Goal: Task Accomplishment & Management: Manage account settings

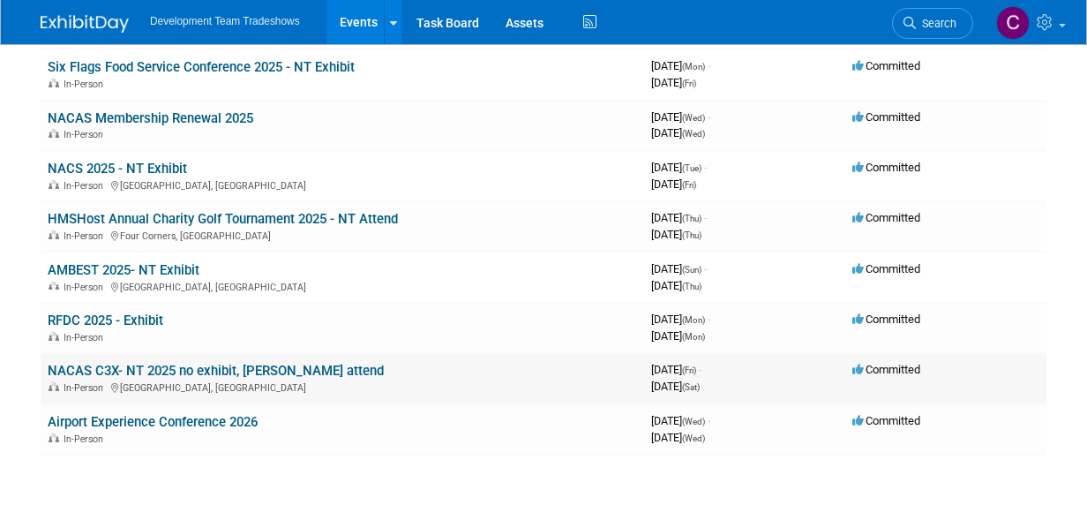
scroll to position [265, 0]
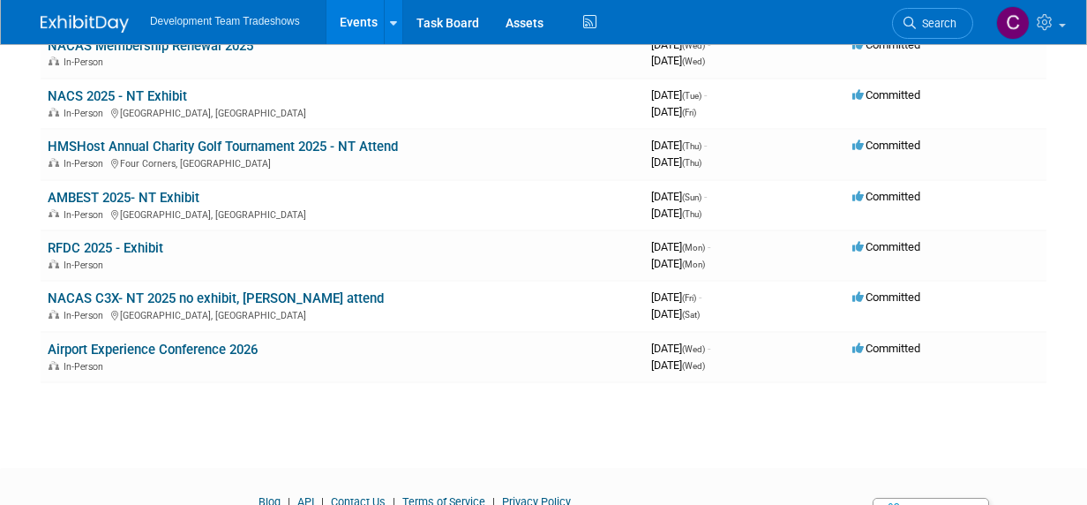
click at [94, 241] on link "RFDC 2025 - Exhibit" at bounding box center [106, 248] width 116 height 16
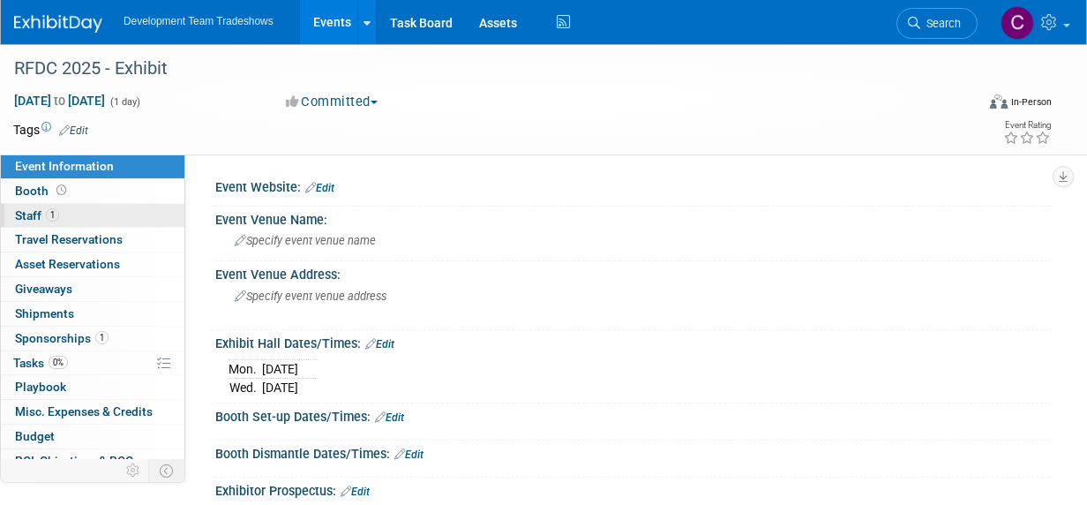
click at [26, 214] on span "Staff 1" at bounding box center [37, 215] width 44 height 14
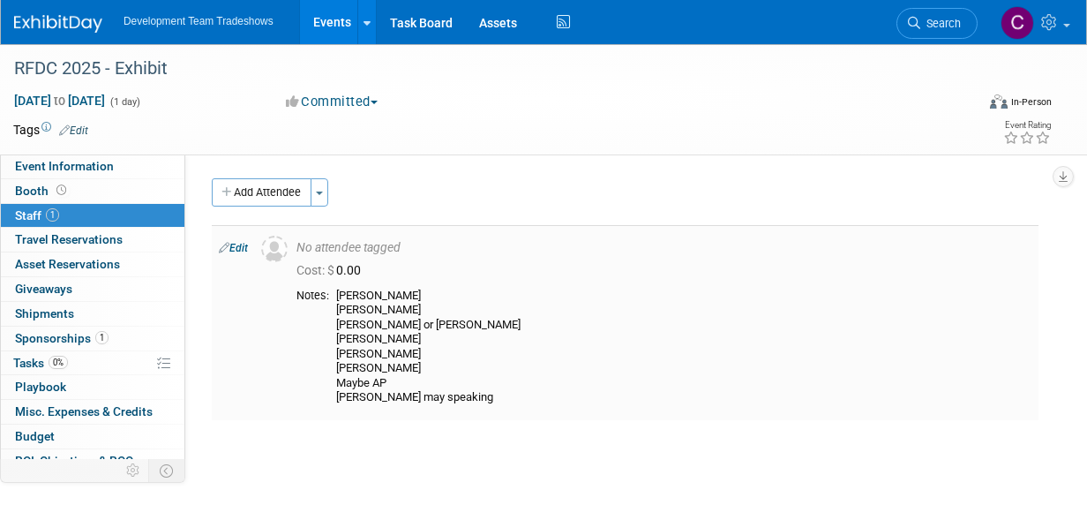
click at [242, 246] on link "Edit" at bounding box center [233, 248] width 29 height 12
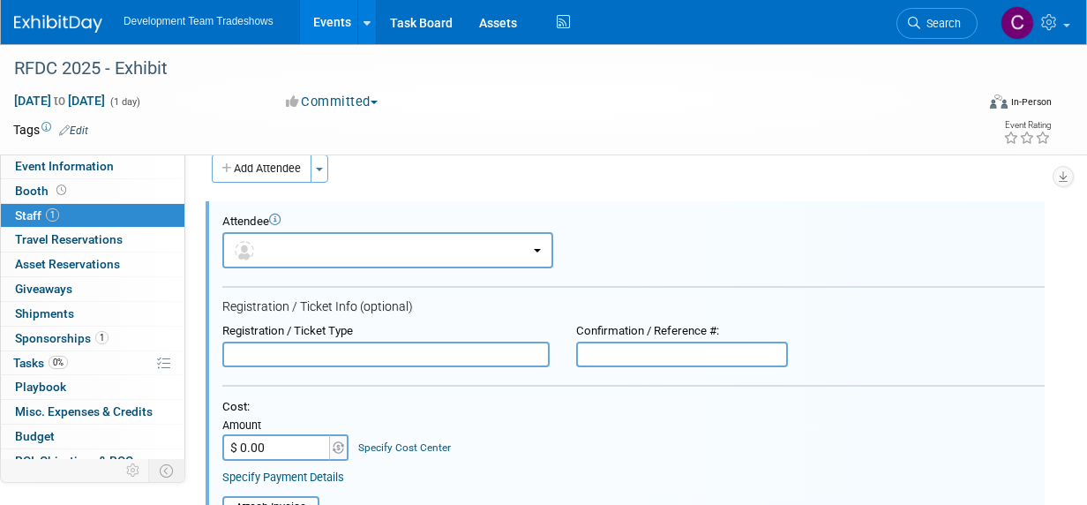
scroll to position [377, 0]
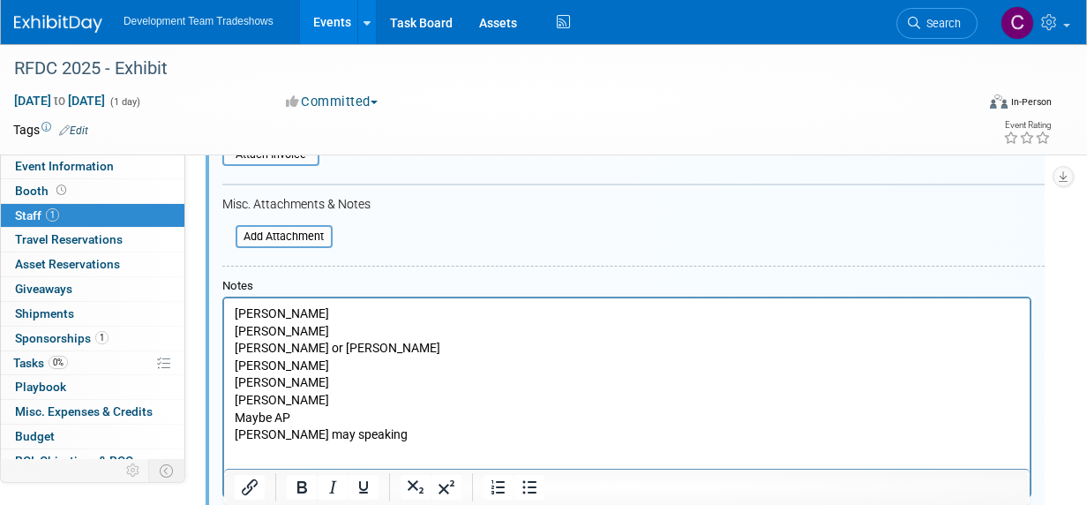
click at [280, 310] on p "[PERSON_NAME] [PERSON_NAME] or [PERSON_NAME] [PERSON_NAME] Maybe [PERSON_NAME] …" at bounding box center [627, 374] width 785 height 139
drag, startPoint x: 266, startPoint y: 330, endPoint x: 376, endPoint y: 343, distance: 110.2
click at [267, 331] on p "[PERSON_NAME] [PERSON_NAME] or [PERSON_NAME] [PERSON_NAME] Maybe [PERSON_NAME] …" at bounding box center [627, 374] width 785 height 139
drag, startPoint x: 332, startPoint y: 346, endPoint x: 233, endPoint y: 350, distance: 98.9
click at [225, 347] on html "[PERSON_NAME] [PERSON_NAME] [PERSON_NAME] or [PERSON_NAME] [PERSON_NAME] Maybe …" at bounding box center [627, 371] width 806 height 146
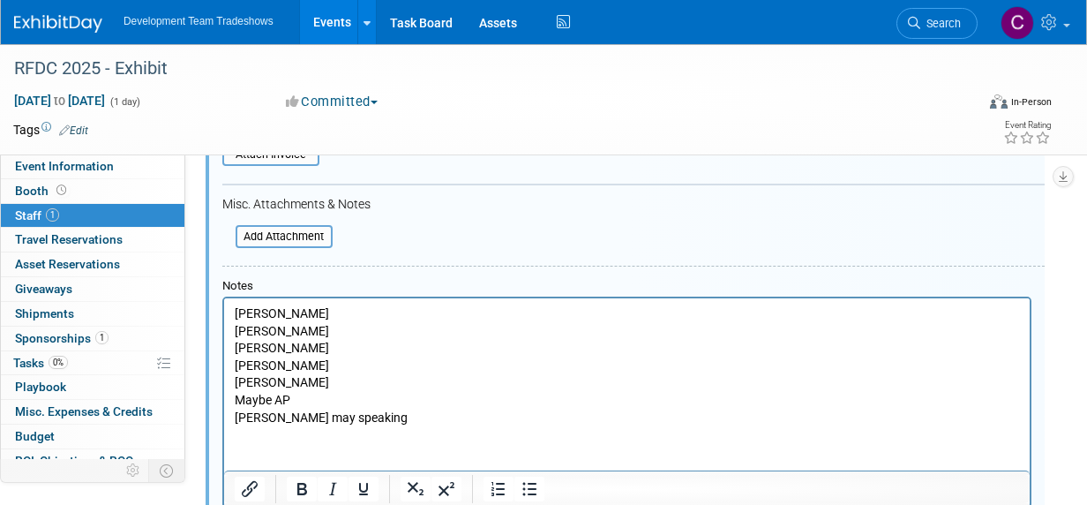
drag, startPoint x: 274, startPoint y: 348, endPoint x: 284, endPoint y: 356, distance: 12.5
click at [274, 349] on p "[PERSON_NAME] [PERSON_NAME] [PERSON_NAME] [PERSON_NAME] Maybe [PERSON_NAME] may…" at bounding box center [627, 365] width 785 height 121
click at [234, 364] on body "[PERSON_NAME] [PERSON_NAME] [PERSON_NAME] [PERSON_NAME] Maybe [PERSON_NAME] may…" at bounding box center [627, 365] width 787 height 121
click at [234, 384] on body "[PERSON_NAME] [PERSON_NAME] [PERSON_NAME] [PERSON_NAME] [PERSON_NAME] Maybe [PE…" at bounding box center [627, 365] width 787 height 121
drag, startPoint x: 368, startPoint y: 419, endPoint x: 380, endPoint y: 412, distance: 14.2
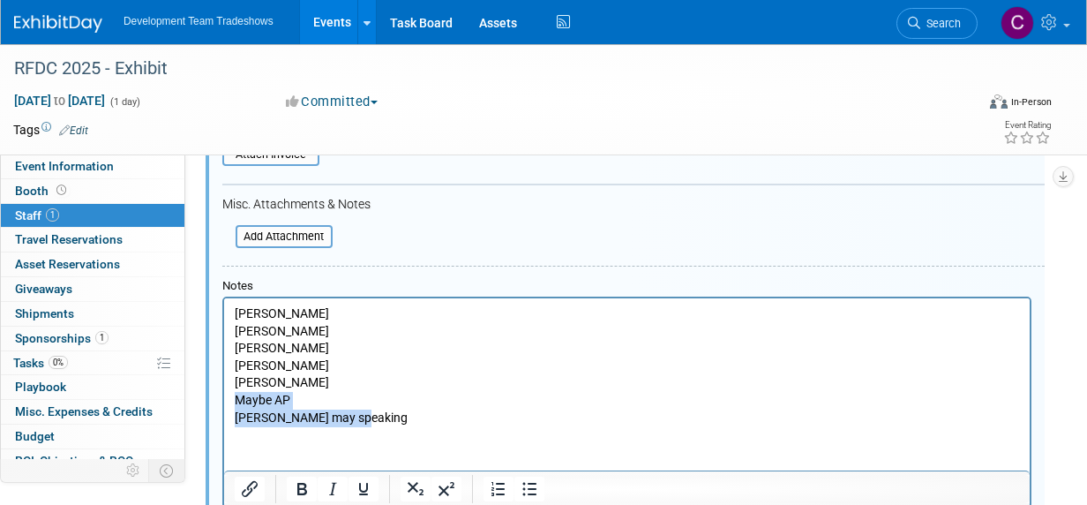
click at [235, 404] on p "[PERSON_NAME] [PERSON_NAME] [PERSON_NAME] [PERSON_NAME] [PERSON_NAME] Maybe [PE…" at bounding box center [627, 365] width 785 height 121
click at [349, 400] on p "[PERSON_NAME] [PERSON_NAME] [PERSON_NAME] [PERSON_NAME] [PERSON_NAME] [PERSON_N…" at bounding box center [627, 357] width 785 height 104
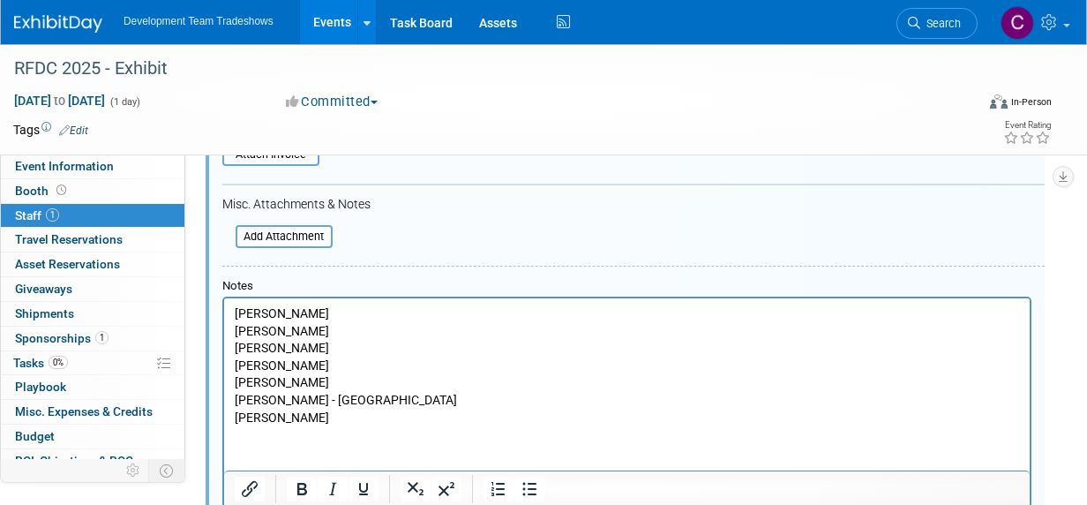
click at [304, 417] on p "[PERSON_NAME]" at bounding box center [627, 418] width 785 height 18
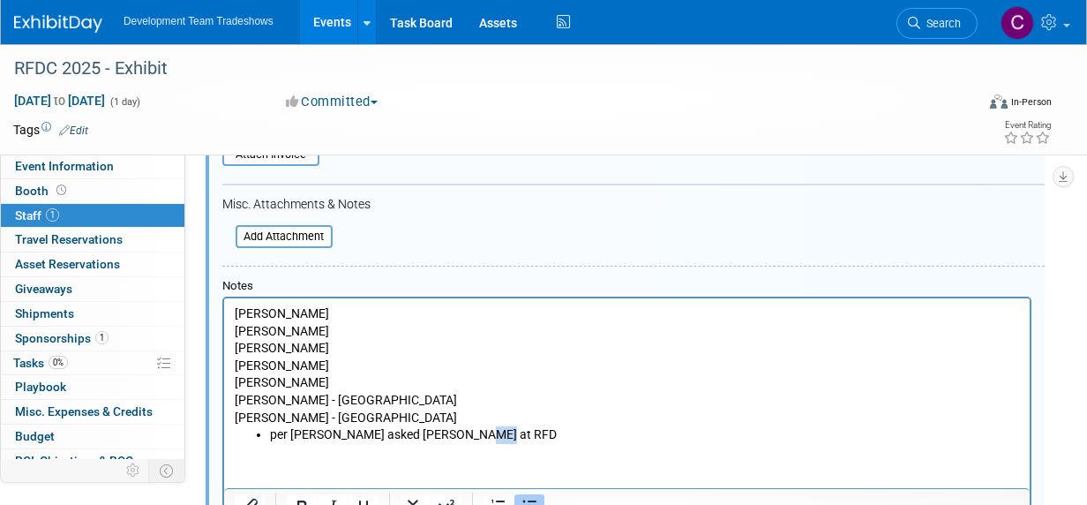
drag, startPoint x: 481, startPoint y: 432, endPoint x: 458, endPoint y: 435, distance: 23.1
click at [458, 435] on li "per [PERSON_NAME] asked [PERSON_NAME] at RFD" at bounding box center [645, 435] width 750 height 18
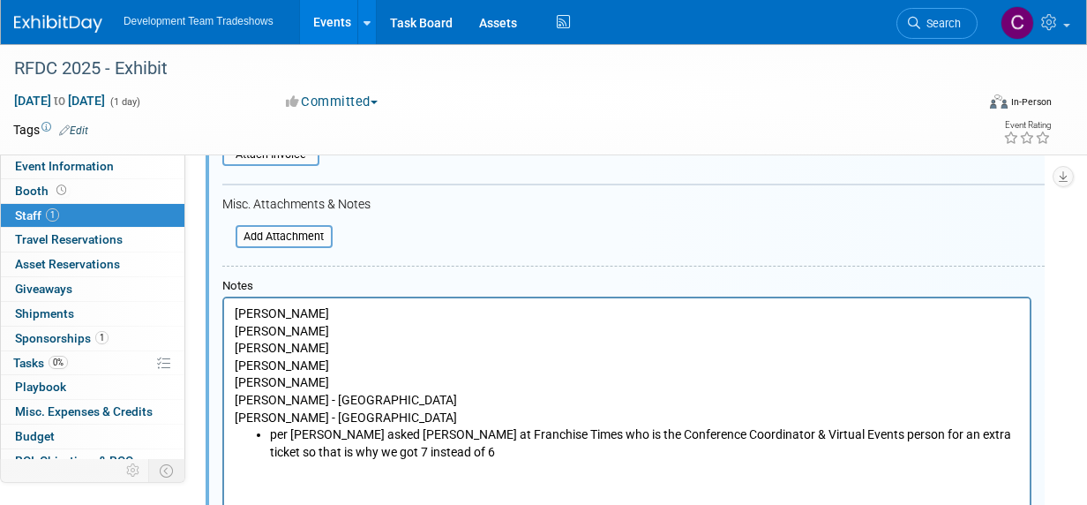
click at [235, 315] on p "[PERSON_NAME] [PERSON_NAME] [PERSON_NAME] [PERSON_NAME] [PERSON_NAME] [PERSON_N…" at bounding box center [627, 357] width 785 height 104
click at [227, 334] on html "1-[PERSON_NAME] [PERSON_NAME] [PERSON_NAME] [PERSON_NAME] [PERSON_NAME] [PERSON…" at bounding box center [627, 379] width 806 height 162
click at [237, 347] on p "1-[PERSON_NAME] 2-[PERSON_NAME] [PERSON_NAME] [PERSON_NAME] [PERSON_NAME] [PERS…" at bounding box center [627, 357] width 785 height 104
drag, startPoint x: 246, startPoint y: 331, endPoint x: 251, endPoint y: 341, distance: 10.7
click at [245, 332] on p "1-[PERSON_NAME] 2-[PERSON_NAME] [PERSON_NAME] [PERSON_NAME] [PERSON_NAME] [PERS…" at bounding box center [627, 357] width 785 height 104
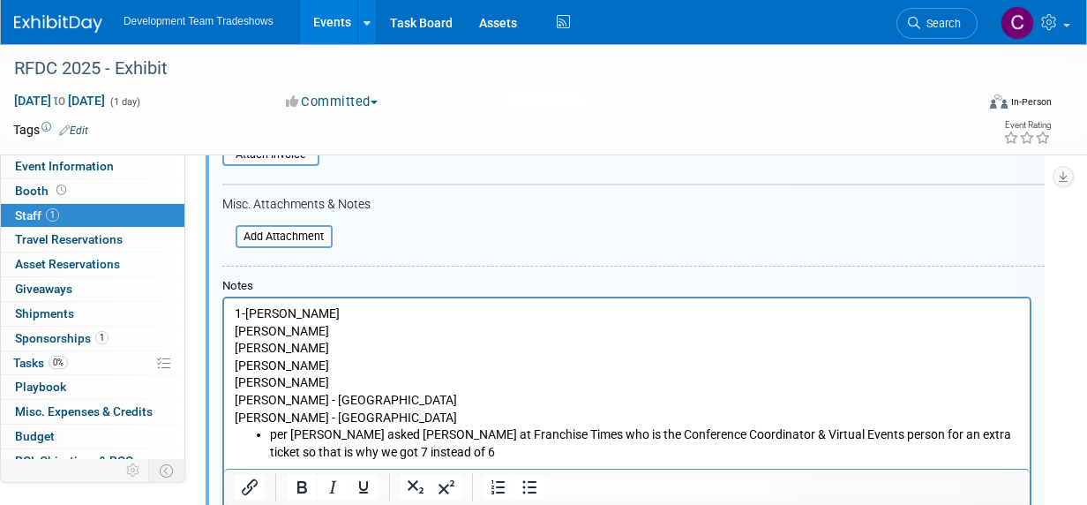
click at [246, 311] on p "1-[PERSON_NAME]" at bounding box center [627, 314] width 785 height 18
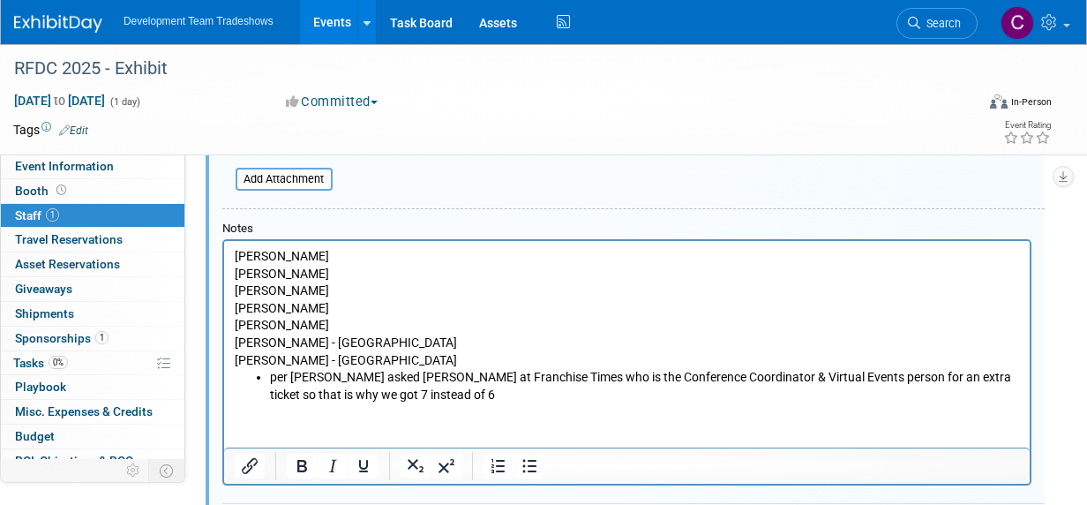
scroll to position [522, 0]
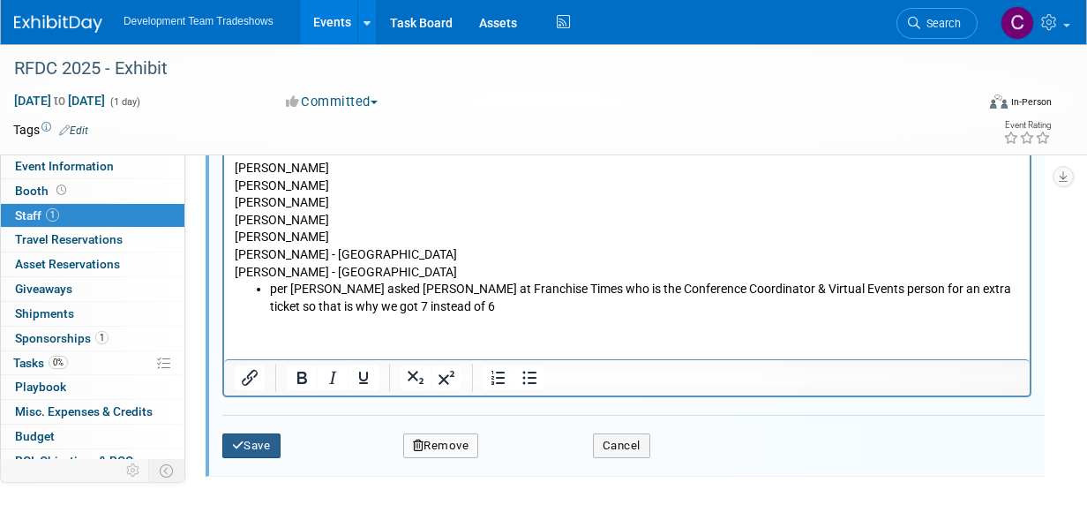
click at [245, 439] on button "Save" at bounding box center [251, 445] width 58 height 25
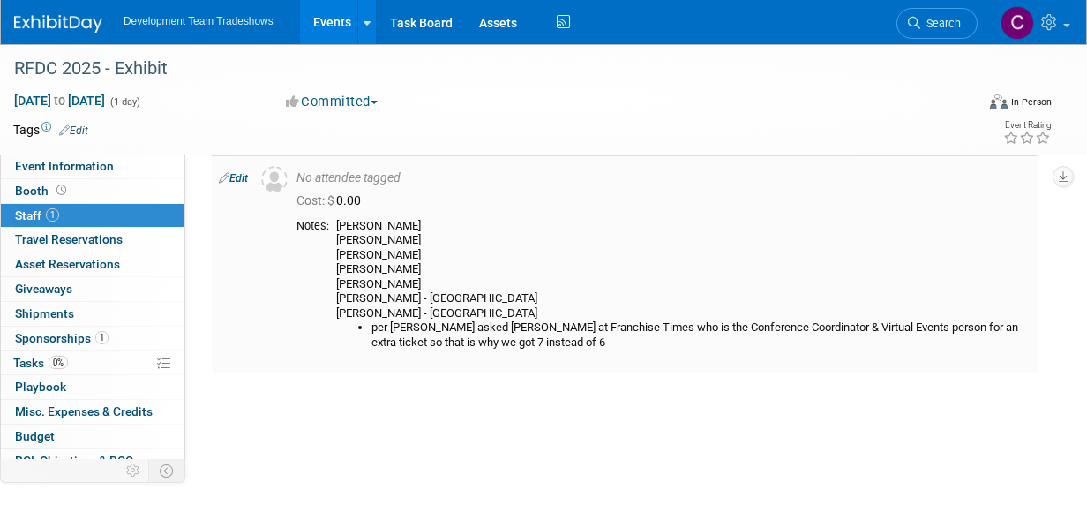
scroll to position [0, 0]
